Goal: Task Accomplishment & Management: Use online tool/utility

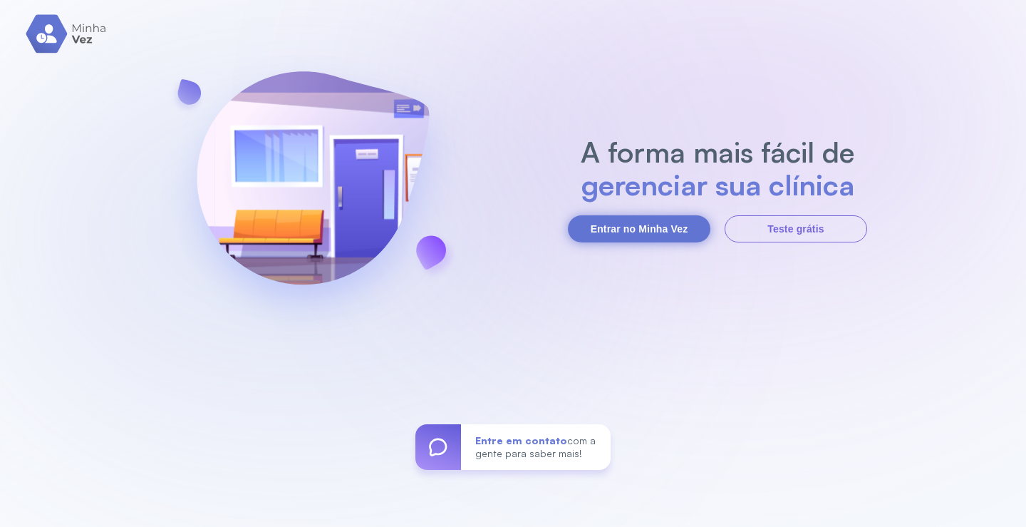
click at [650, 230] on button "Entrar no Minha Vez" at bounding box center [639, 228] width 143 height 27
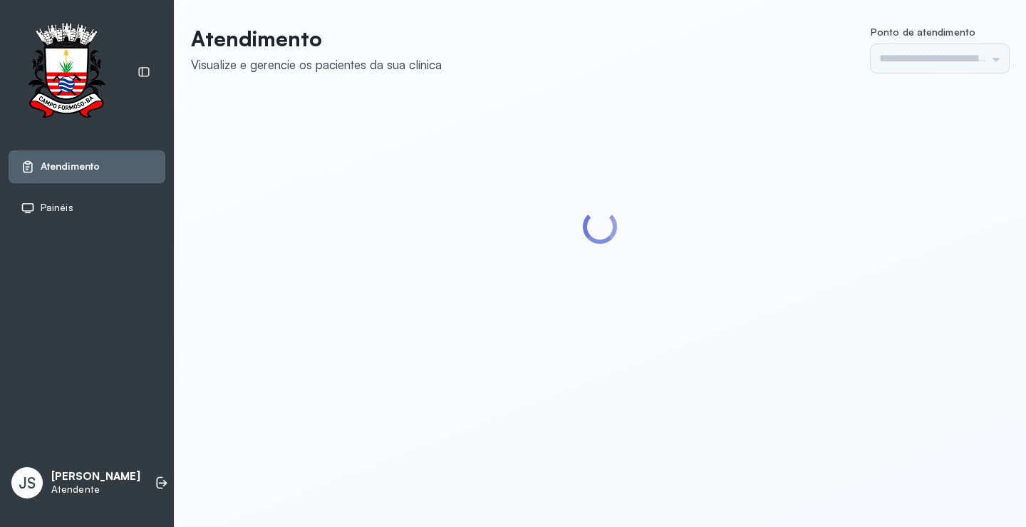
type input "*********"
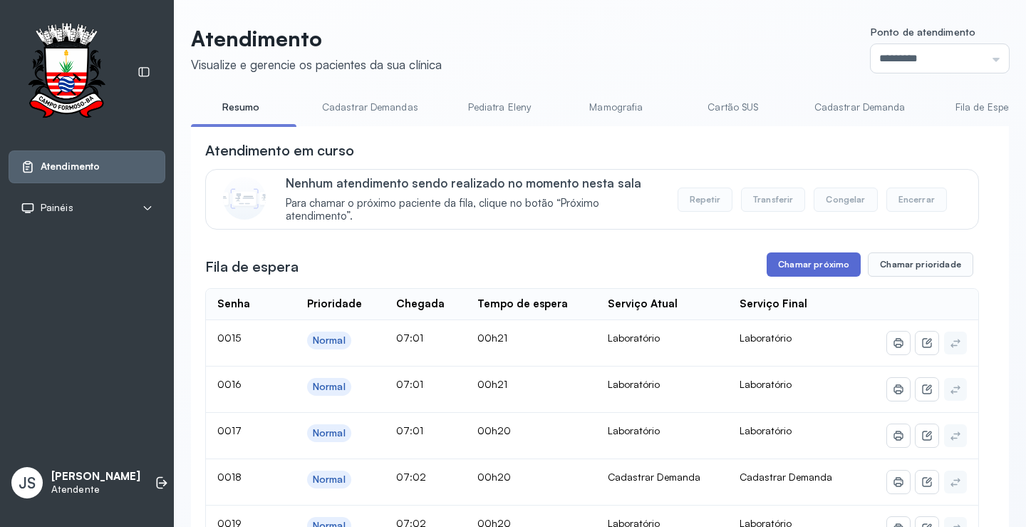
click at [826, 268] on button "Chamar próximo" at bounding box center [814, 264] width 94 height 24
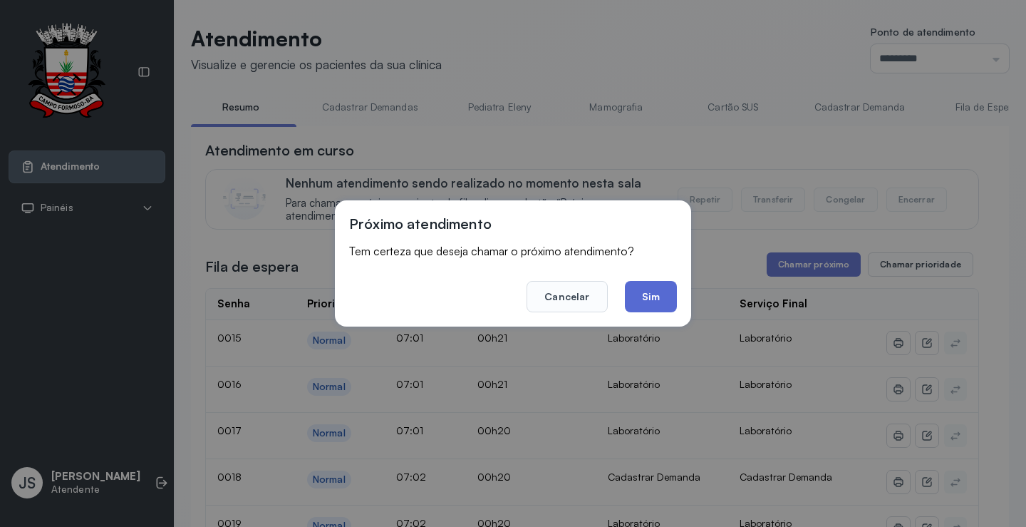
click at [666, 297] on button "Sim" at bounding box center [651, 296] width 52 height 31
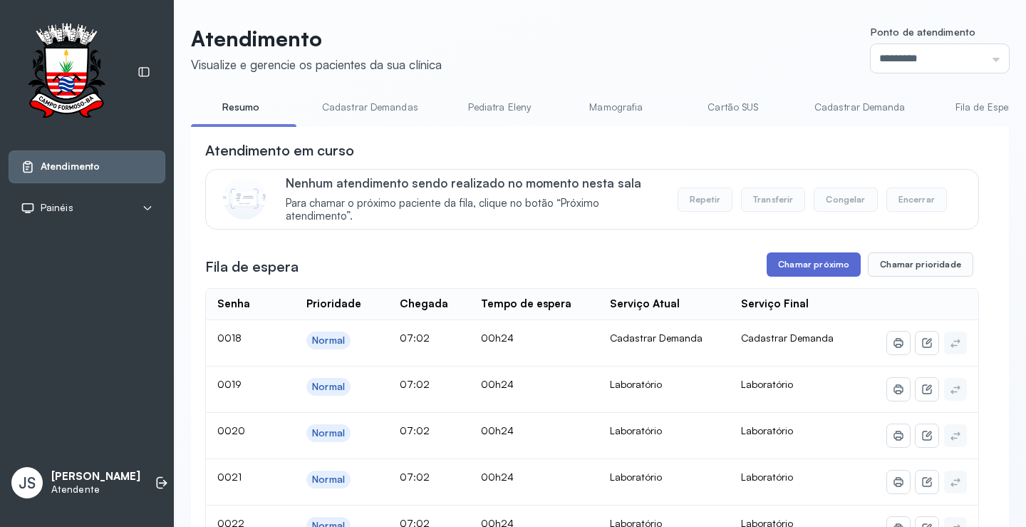
click at [814, 269] on button "Chamar próximo" at bounding box center [814, 264] width 94 height 24
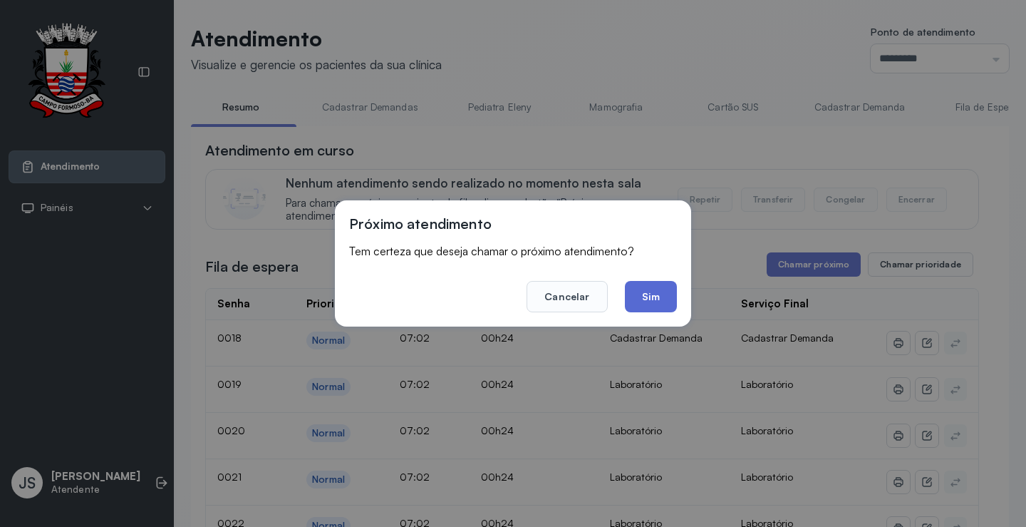
click at [663, 290] on button "Sim" at bounding box center [651, 296] width 52 height 31
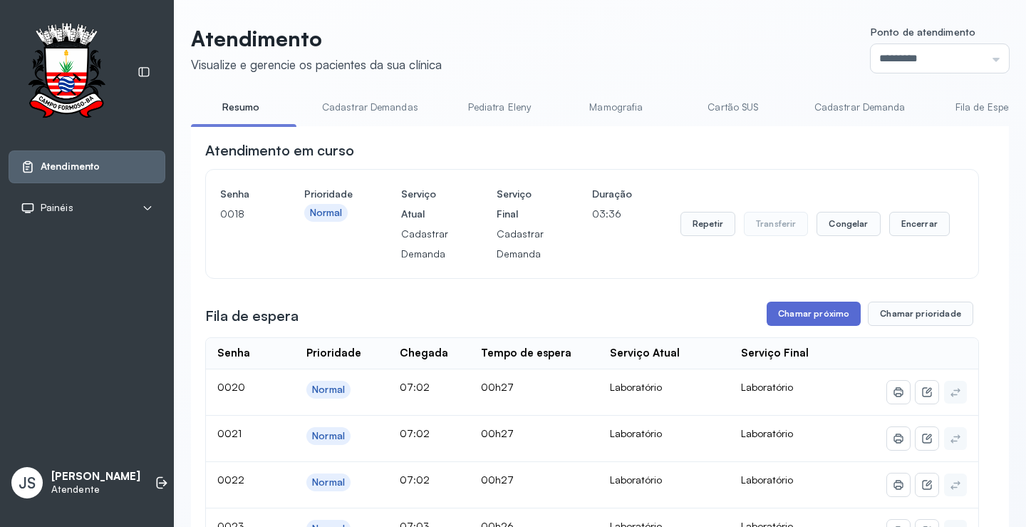
click at [830, 319] on button "Chamar próximo" at bounding box center [814, 314] width 94 height 24
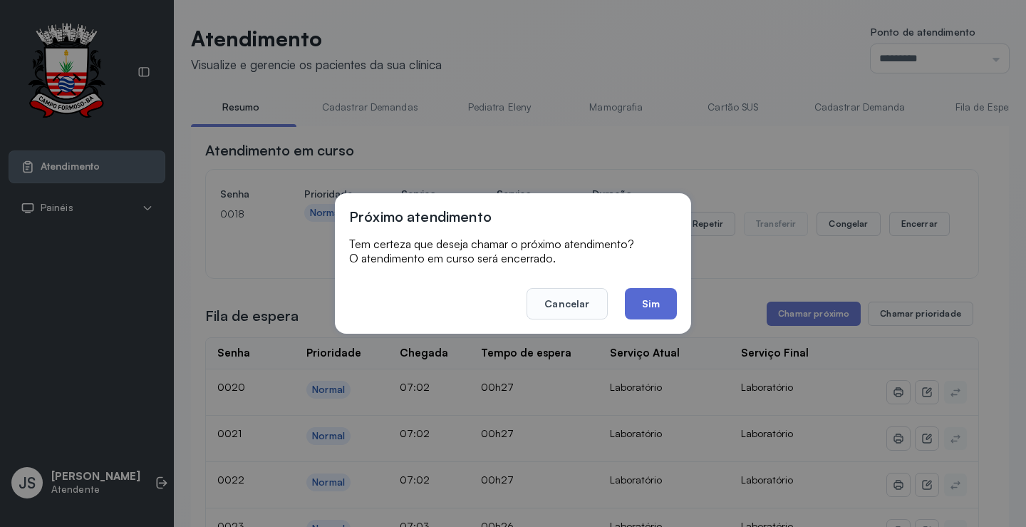
click at [659, 302] on button "Sim" at bounding box center [651, 303] width 52 height 31
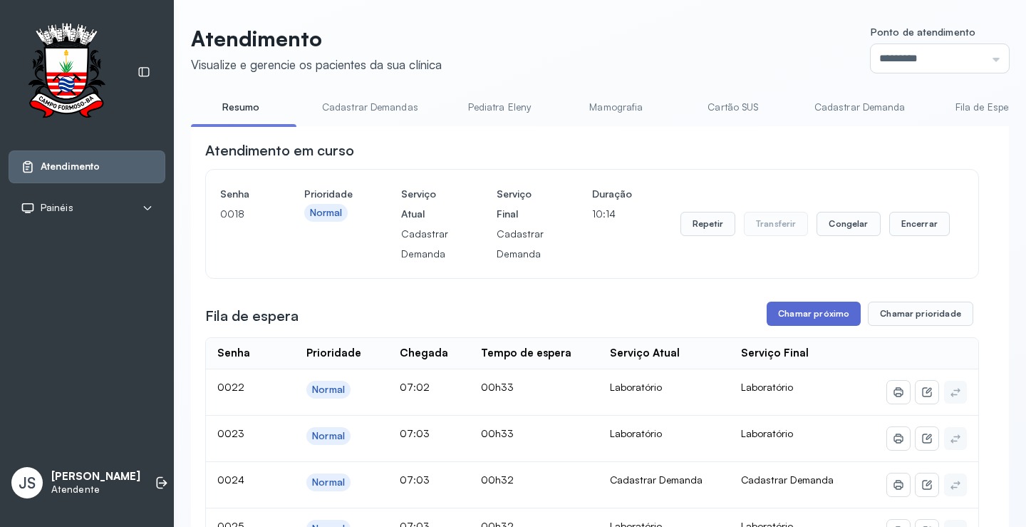
click at [818, 319] on button "Chamar próximo" at bounding box center [814, 314] width 94 height 24
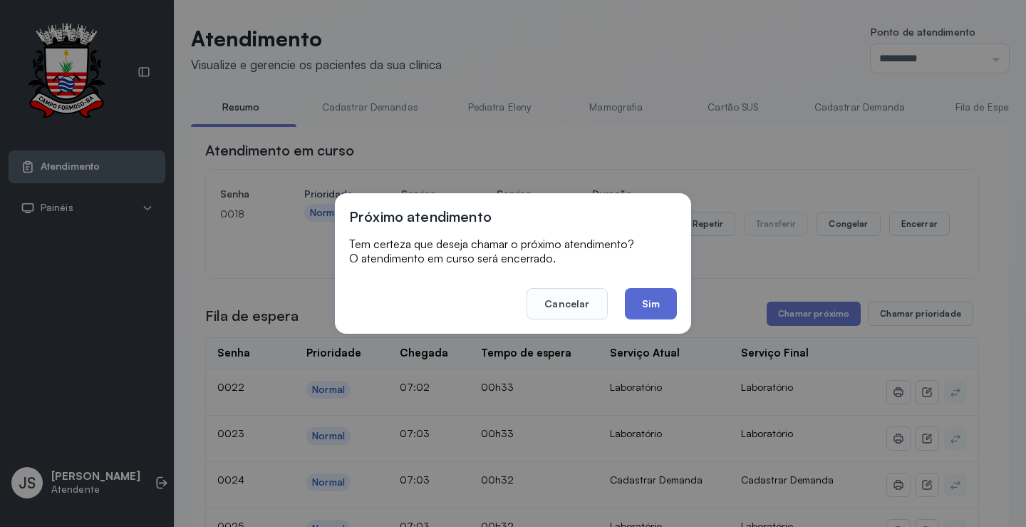
click at [663, 310] on button "Sim" at bounding box center [651, 303] width 52 height 31
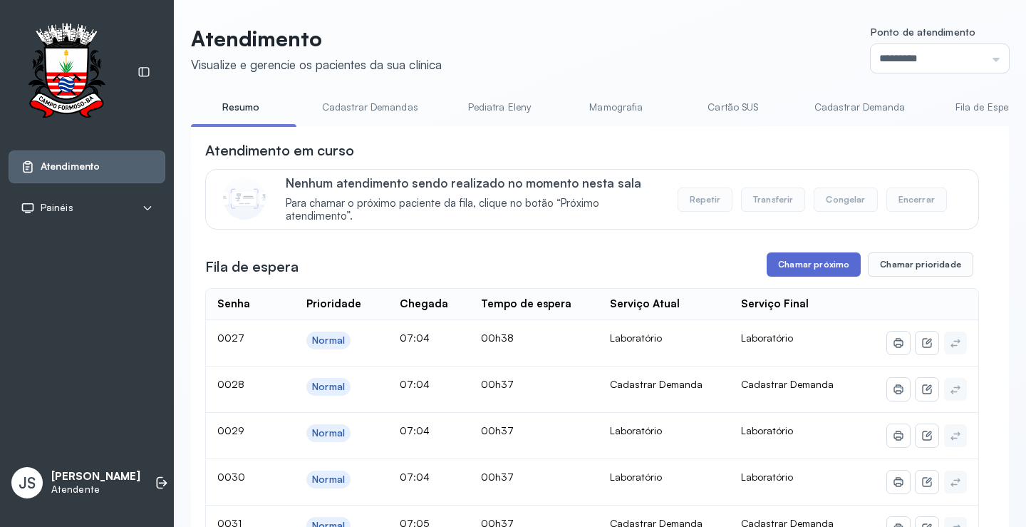
click at [801, 269] on button "Chamar próximo" at bounding box center [814, 264] width 94 height 24
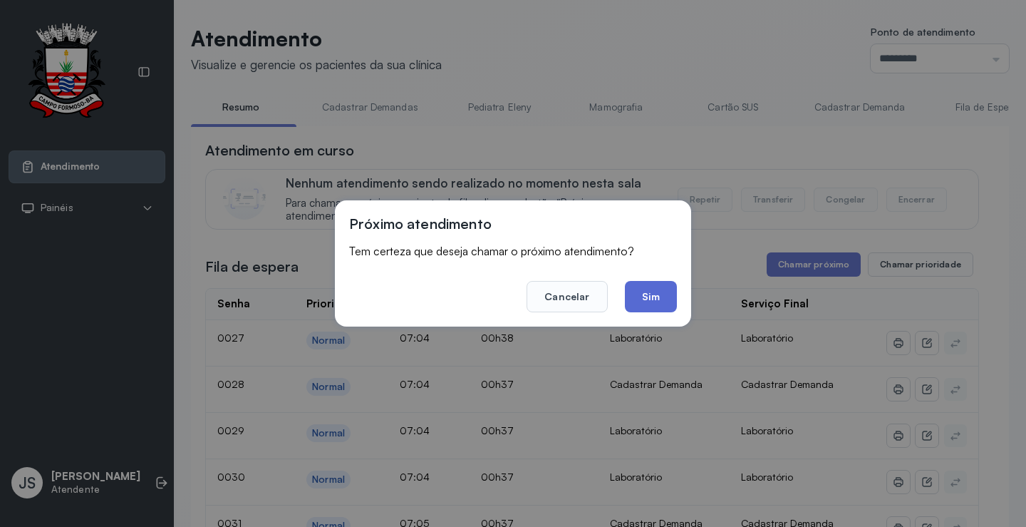
click at [666, 296] on button "Sim" at bounding box center [651, 296] width 52 height 31
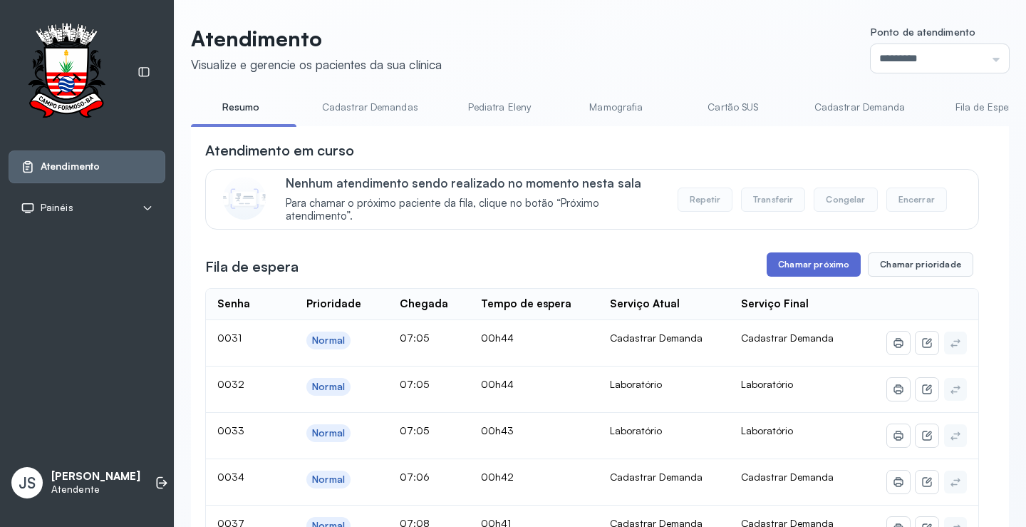
click at [806, 269] on button "Chamar próximo" at bounding box center [814, 264] width 94 height 24
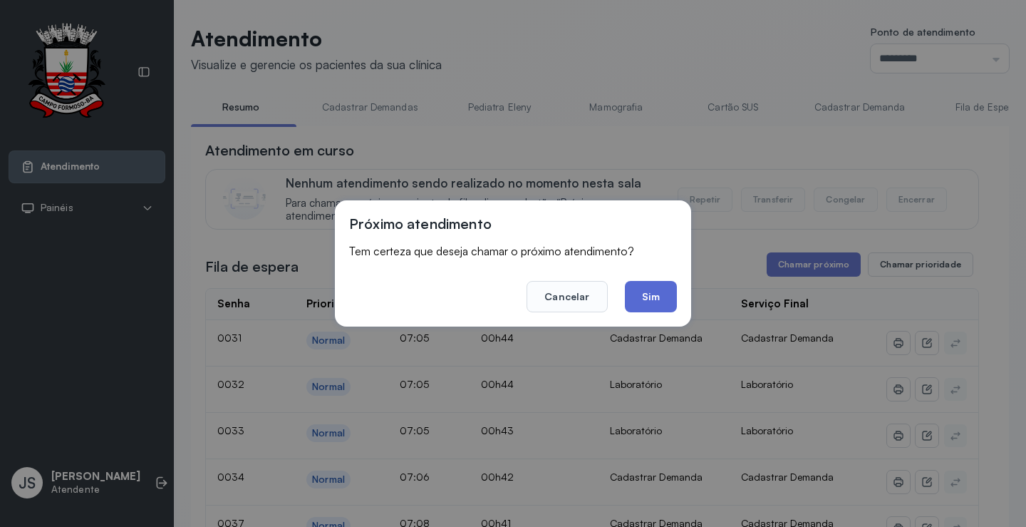
click at [661, 299] on button "Sim" at bounding box center [651, 296] width 52 height 31
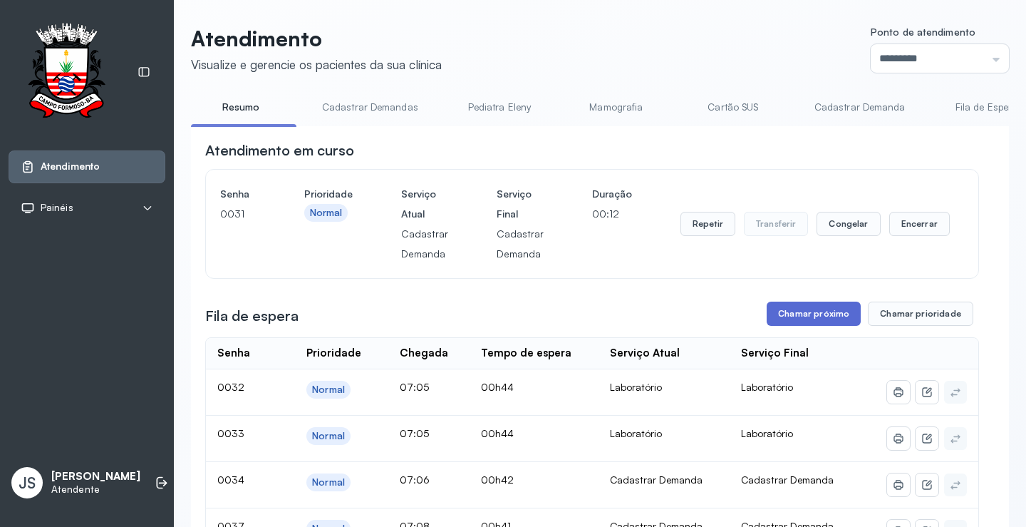
click at [808, 316] on button "Chamar próximo" at bounding box center [814, 314] width 94 height 24
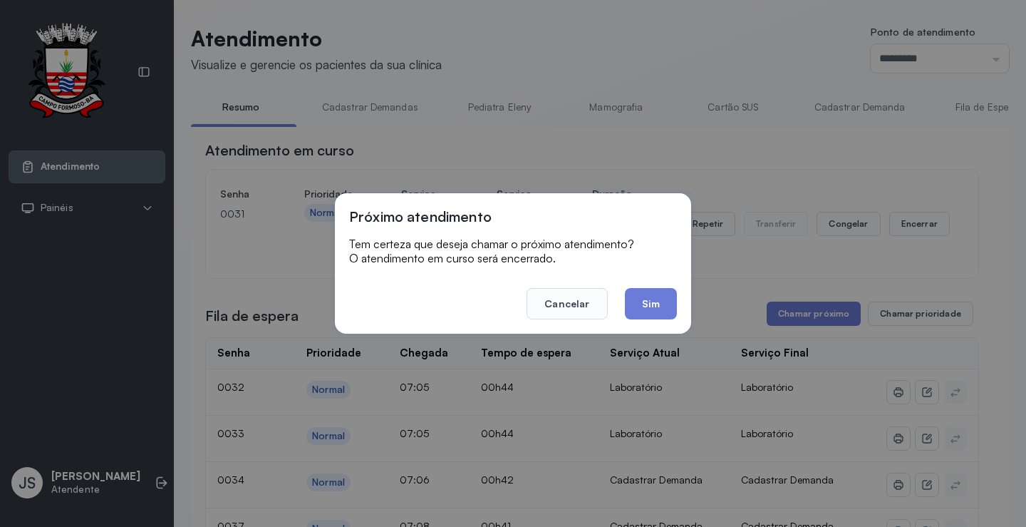
click at [721, 293] on div "Próximo atendimento Tem certeza que deseja chamar o próximo atendimento? O aten…" at bounding box center [513, 263] width 1026 height 527
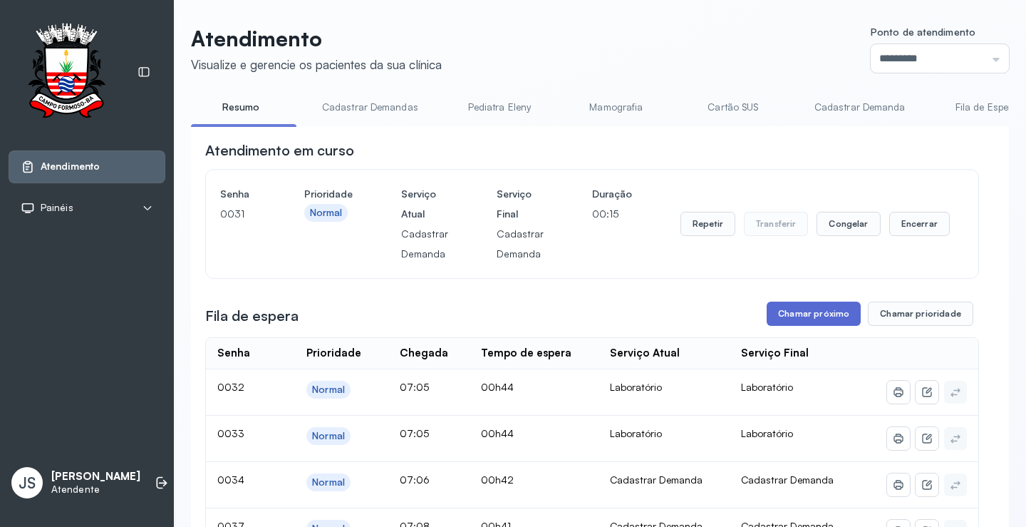
click at [798, 316] on button "Chamar próximo" at bounding box center [814, 314] width 94 height 24
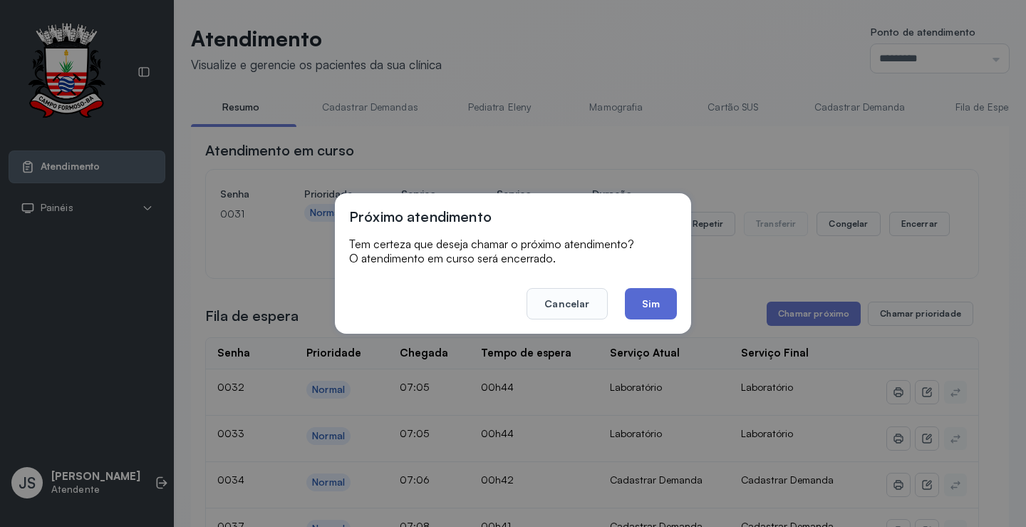
click at [660, 300] on button "Sim" at bounding box center [651, 303] width 52 height 31
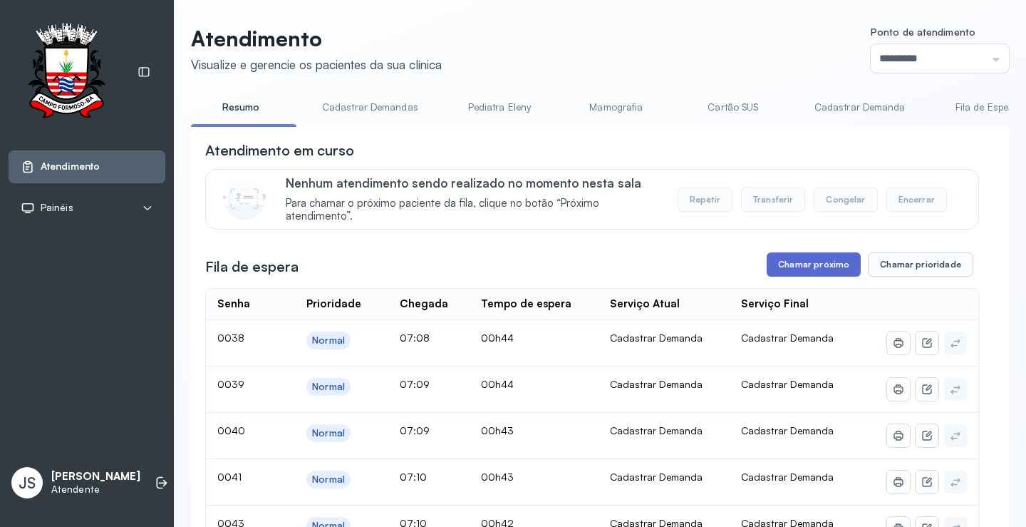
click at [816, 267] on button "Chamar próximo" at bounding box center [814, 264] width 94 height 24
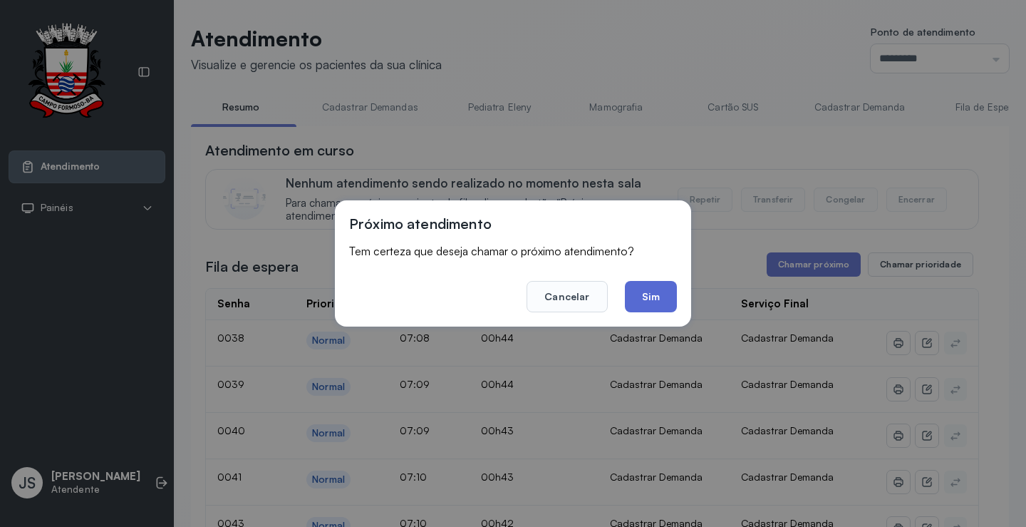
click at [657, 295] on button "Sim" at bounding box center [651, 296] width 52 height 31
